Goal: Find specific page/section: Find specific page/section

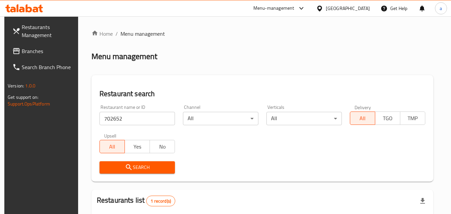
scroll to position [84, 0]
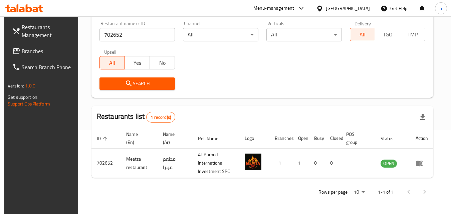
click at [43, 25] on span "Restaurants Management" at bounding box center [48, 31] width 53 height 16
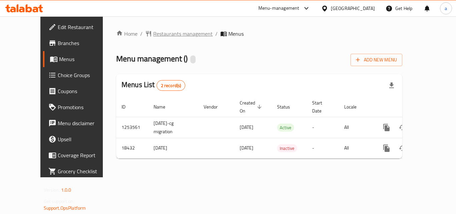
click at [153, 32] on span "Restaurants management" at bounding box center [182, 34] width 59 height 8
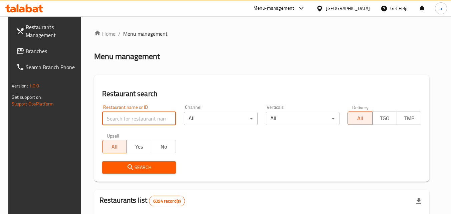
click at [124, 115] on input "search" at bounding box center [139, 118] width 74 height 13
paste input "10034"
type input "10034"
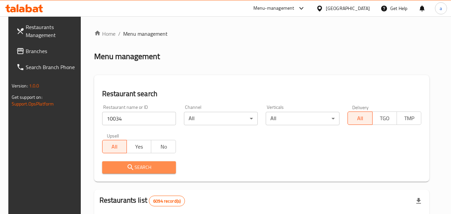
click at [127, 169] on icon "submit" at bounding box center [131, 167] width 8 height 8
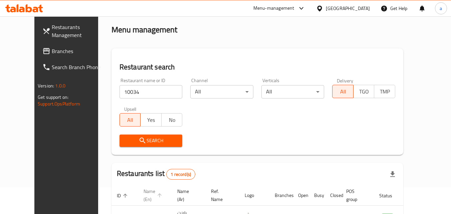
scroll to position [78, 0]
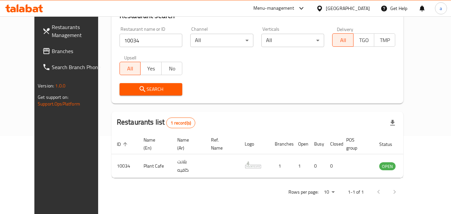
click at [361, 5] on div "Bahrain" at bounding box center [348, 8] width 44 height 7
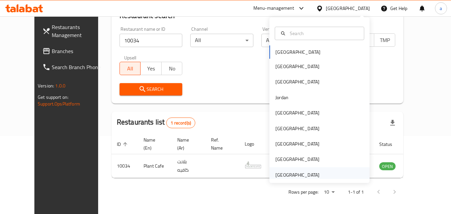
click at [314, 172] on div "[GEOGRAPHIC_DATA]" at bounding box center [298, 174] width 44 height 7
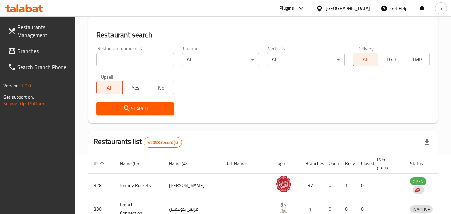
scroll to position [78, 0]
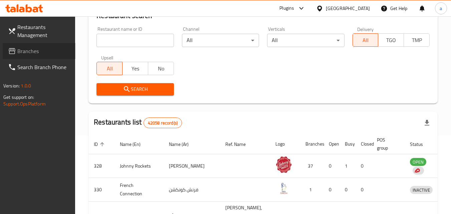
click at [49, 54] on span "Branches" at bounding box center [43, 51] width 53 height 8
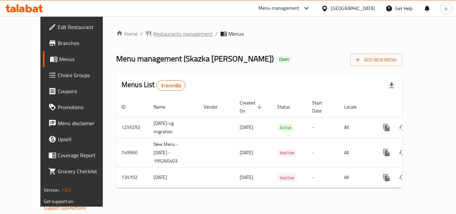
click at [155, 32] on span "Restaurants management" at bounding box center [182, 34] width 59 height 8
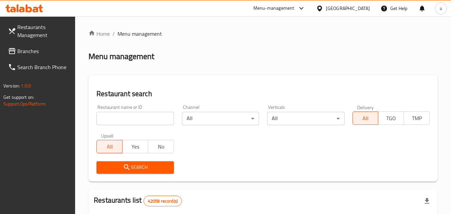
click at [120, 115] on input "search" at bounding box center [135, 118] width 77 height 13
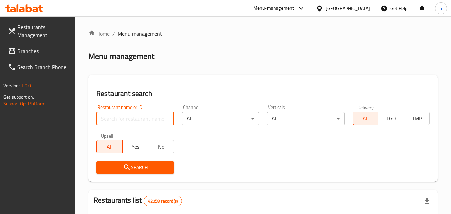
paste input "647199"
type input "647199"
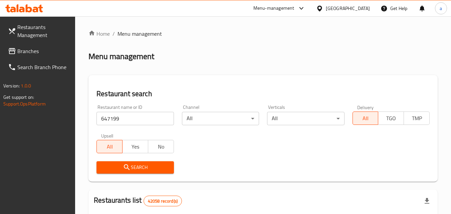
click at [121, 169] on span "Search" at bounding box center [135, 167] width 66 height 8
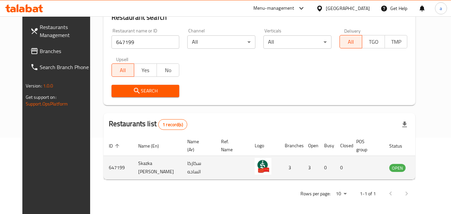
scroll to position [78, 0]
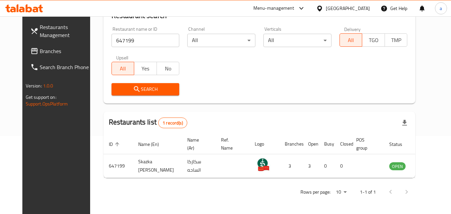
click at [344, 5] on div "[GEOGRAPHIC_DATA]" at bounding box center [348, 8] width 44 height 7
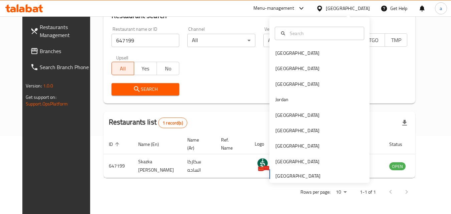
click at [292, 172] on div "Bahrain Egypt Iraq Jordan Kuwait Oman Qatar Saudi Arabia United Arab Emirates" at bounding box center [320, 113] width 100 height 137
click at [293, 175] on div "Bahrain Egypt Iraq Jordan Kuwait Oman Qatar Saudi Arabia United Arab Emirates" at bounding box center [320, 113] width 100 height 137
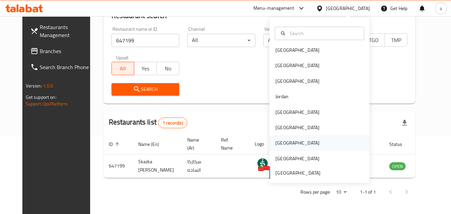
scroll to position [4, 0]
click at [288, 170] on div "Bahrain Egypt Iraq Jordan Kuwait Oman Qatar Saudi Arabia United Arab Emirates" at bounding box center [320, 110] width 100 height 137
click at [40, 27] on span "Restaurants Management" at bounding box center [66, 31] width 53 height 16
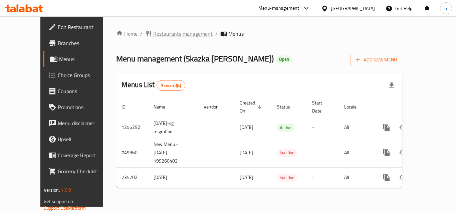
click at [153, 31] on span "Restaurants management" at bounding box center [182, 34] width 59 height 8
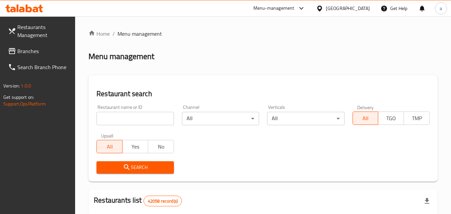
drag, startPoint x: 135, startPoint y: 31, endPoint x: 124, endPoint y: 44, distance: 17.3
click at [144, 33] on span "Menu management" at bounding box center [140, 34] width 44 height 8
click at [146, 116] on input "search" at bounding box center [135, 118] width 77 height 13
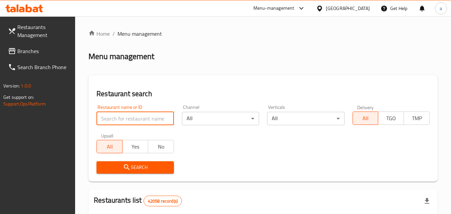
paste input "647199"
type input "647199"
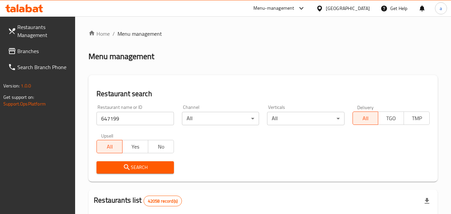
click at [126, 165] on icon "submit" at bounding box center [127, 167] width 6 height 6
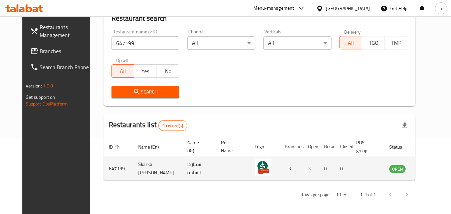
scroll to position [78, 0]
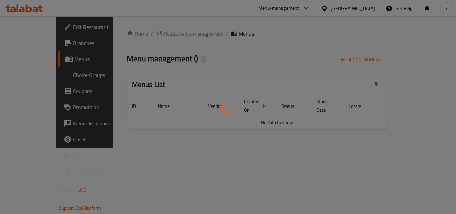
click at [149, 32] on div at bounding box center [228, 107] width 456 height 214
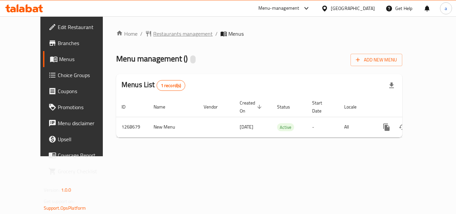
click at [161, 32] on span "Restaurants management" at bounding box center [182, 34] width 59 height 8
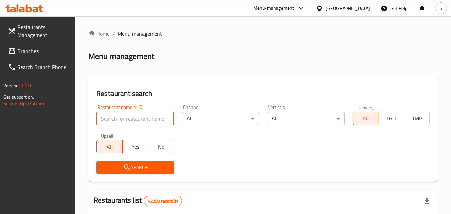
click at [138, 118] on input "search" at bounding box center [135, 118] width 77 height 13
paste input "688006"
type input "688006"
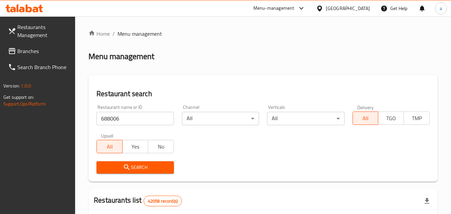
click at [141, 164] on span "Search" at bounding box center [135, 167] width 66 height 8
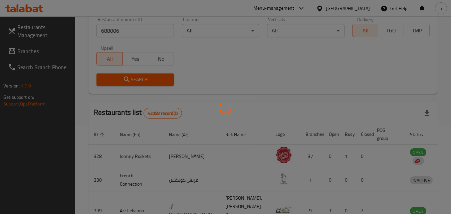
scroll to position [84, 0]
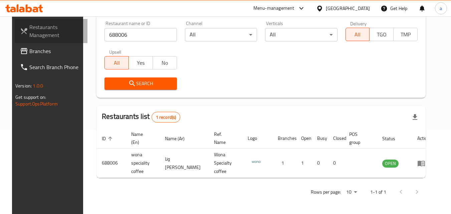
click at [33, 28] on span "Restaurants Management" at bounding box center [55, 31] width 53 height 16
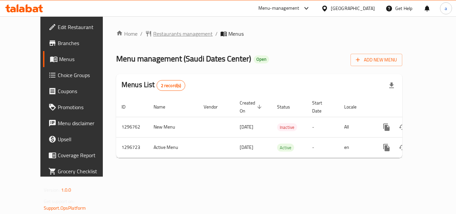
click at [153, 32] on span "Restaurants management" at bounding box center [182, 34] width 59 height 8
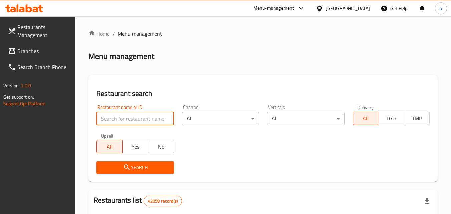
click at [133, 118] on input "search" at bounding box center [135, 118] width 77 height 13
paste input "700165"
type input "700165"
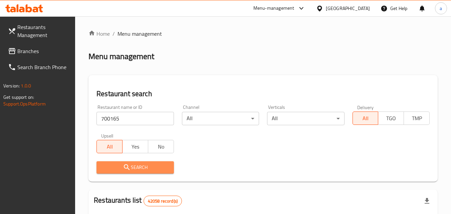
click at [163, 163] on span "Search" at bounding box center [135, 167] width 66 height 8
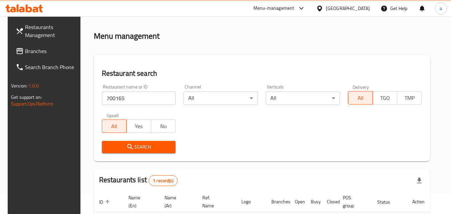
scroll to position [84, 0]
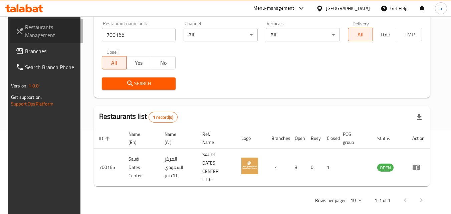
click at [40, 23] on span "Restaurants Management" at bounding box center [51, 31] width 53 height 16
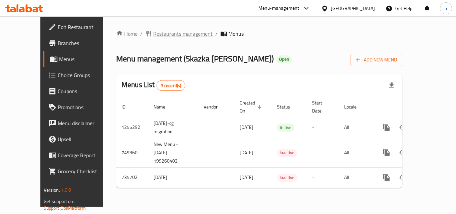
click at [153, 32] on span "Restaurants management" at bounding box center [182, 34] width 59 height 8
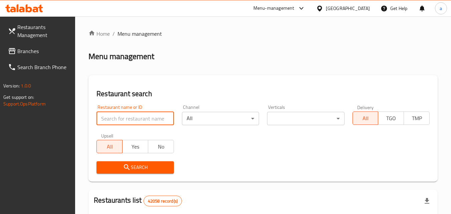
click at [130, 118] on input "search" at bounding box center [135, 118] width 77 height 13
paste input "647199"
type input "647199"
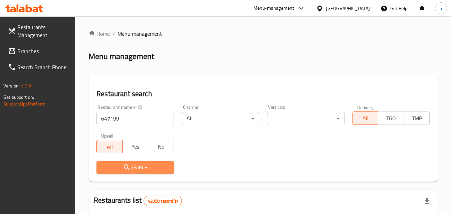
click at [113, 167] on span "Search" at bounding box center [135, 167] width 66 height 8
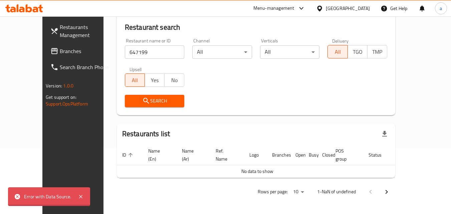
scroll to position [59, 0]
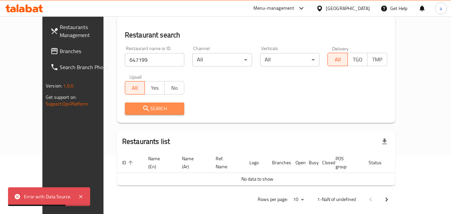
click at [137, 105] on span "Search" at bounding box center [154, 109] width 49 height 8
click at [138, 107] on span "Search" at bounding box center [154, 109] width 49 height 8
click at [80, 195] on icon at bounding box center [81, 197] width 8 height 8
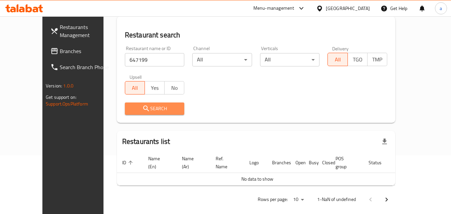
click at [153, 114] on button "Search" at bounding box center [155, 109] width 60 height 12
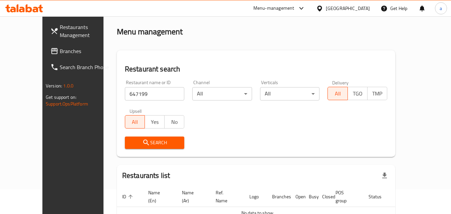
scroll to position [0, 0]
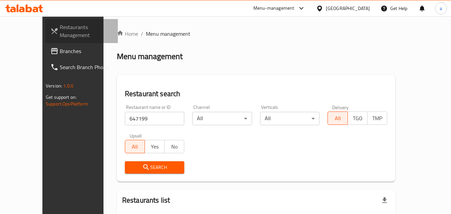
click at [60, 28] on span "Restaurants Management" at bounding box center [86, 31] width 53 height 16
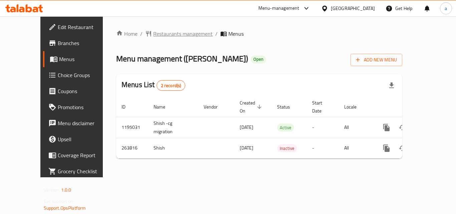
click at [153, 32] on span "Restaurants management" at bounding box center [182, 34] width 59 height 8
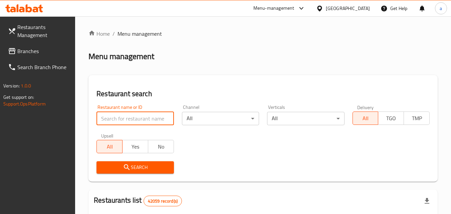
click at [125, 119] on input "search" at bounding box center [135, 118] width 77 height 13
paste input "627543"
type input "627543"
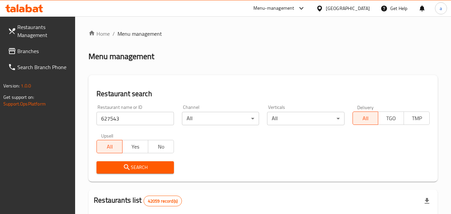
click at [142, 167] on span "Search" at bounding box center [135, 167] width 66 height 8
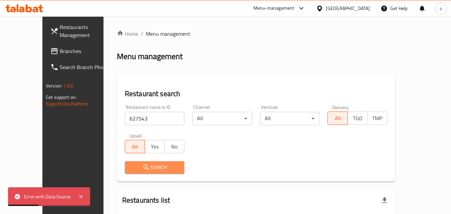
click at [156, 164] on span "Search" at bounding box center [154, 167] width 49 height 8
click at [156, 165] on span "Search" at bounding box center [154, 167] width 49 height 8
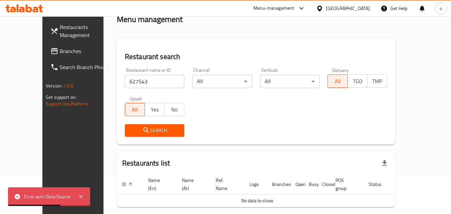
scroll to position [25, 0]
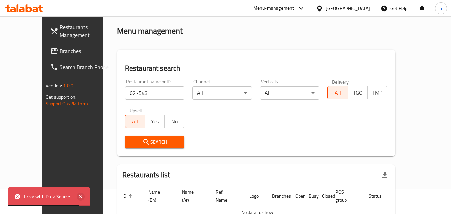
click at [80, 197] on icon at bounding box center [81, 197] width 8 height 8
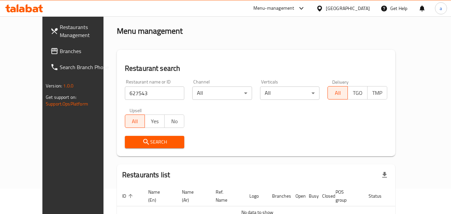
click at [132, 142] on span "Search" at bounding box center [154, 142] width 49 height 8
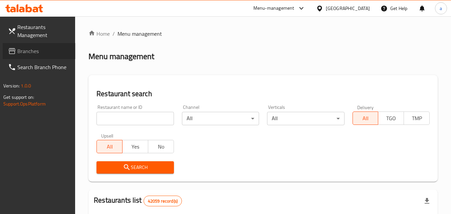
click at [22, 52] on span "Branches" at bounding box center [43, 51] width 53 height 8
